Goal: Task Accomplishment & Management: Use online tool/utility

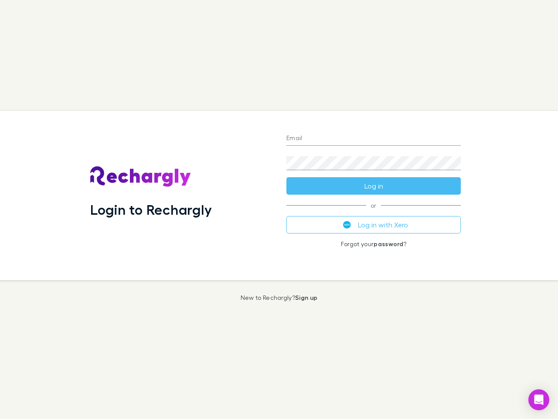
click at [279, 209] on div "Login to Rechargly" at bounding box center [181, 195] width 196 height 169
click at [374, 139] on input "Email" at bounding box center [374, 139] width 174 height 14
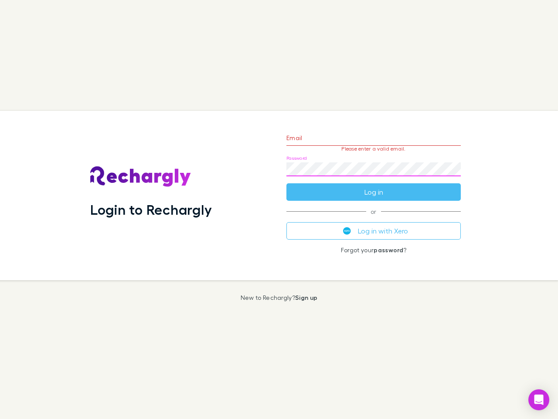
click at [374, 186] on form "Email Please enter a valid email. Password Log in" at bounding box center [374, 163] width 174 height 76
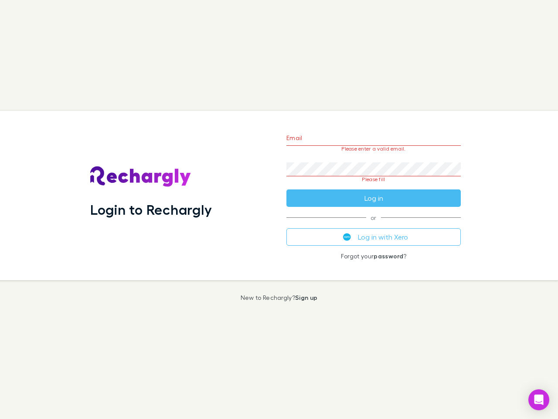
click at [374, 225] on div "Email Please enter a valid email. Password Please fill Log in or Log in with Xe…" at bounding box center [374, 195] width 188 height 169
click at [539, 399] on icon "Open Intercom Messenger" at bounding box center [539, 399] width 9 height 10
